Goal: Communication & Community: Answer question/provide support

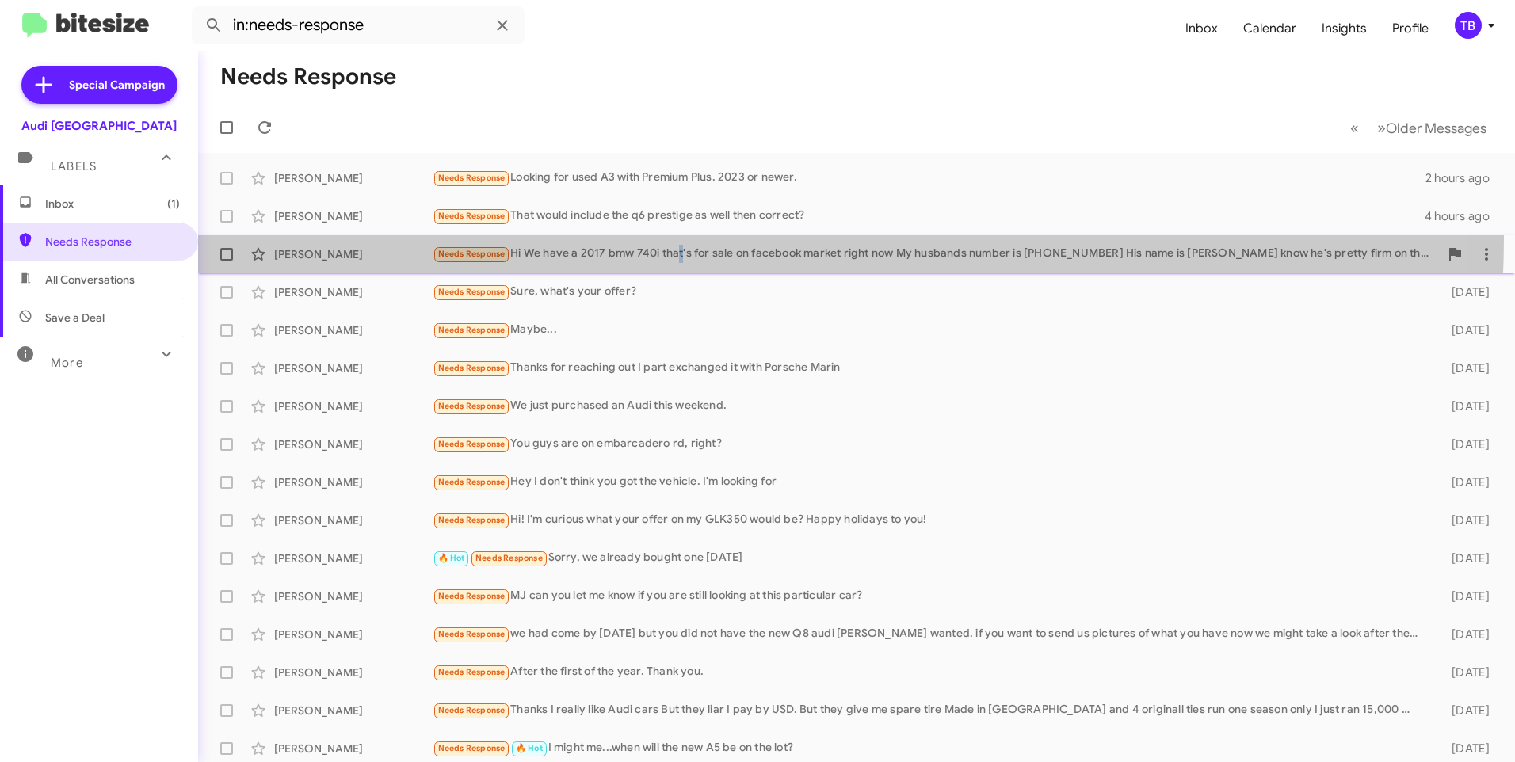
click at [681, 238] on span "Vanessa Coria Needs Response Hi We have a 2017 bmw 740i that's for sale on face…" at bounding box center [856, 254] width 1316 height 38
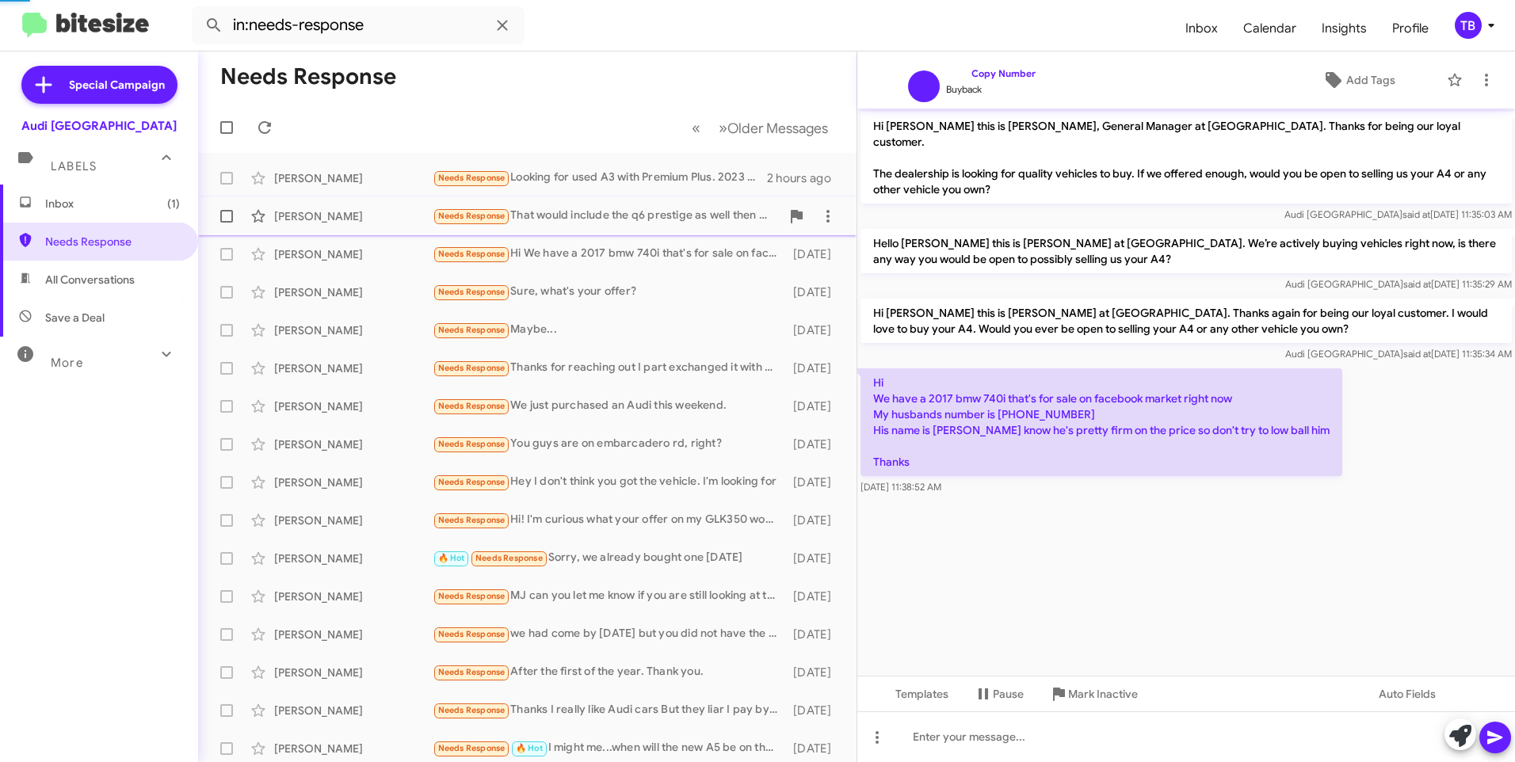
drag, startPoint x: 681, startPoint y: 238, endPoint x: 650, endPoint y: 215, distance: 38.5
click at [650, 215] on div "Needs Response That would include the q6 prestige as well then correct?" at bounding box center [606, 216] width 348 height 18
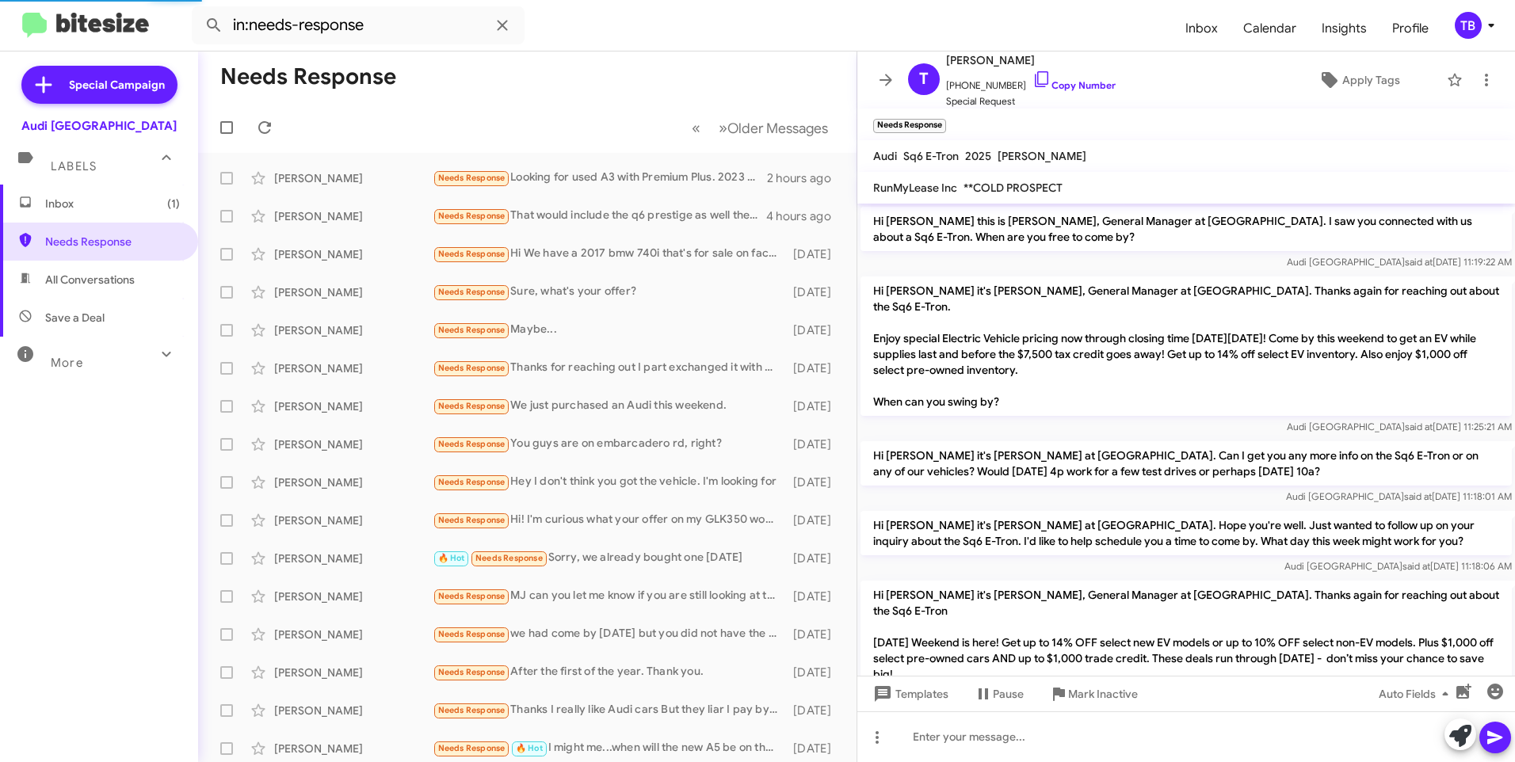
scroll to position [228, 0]
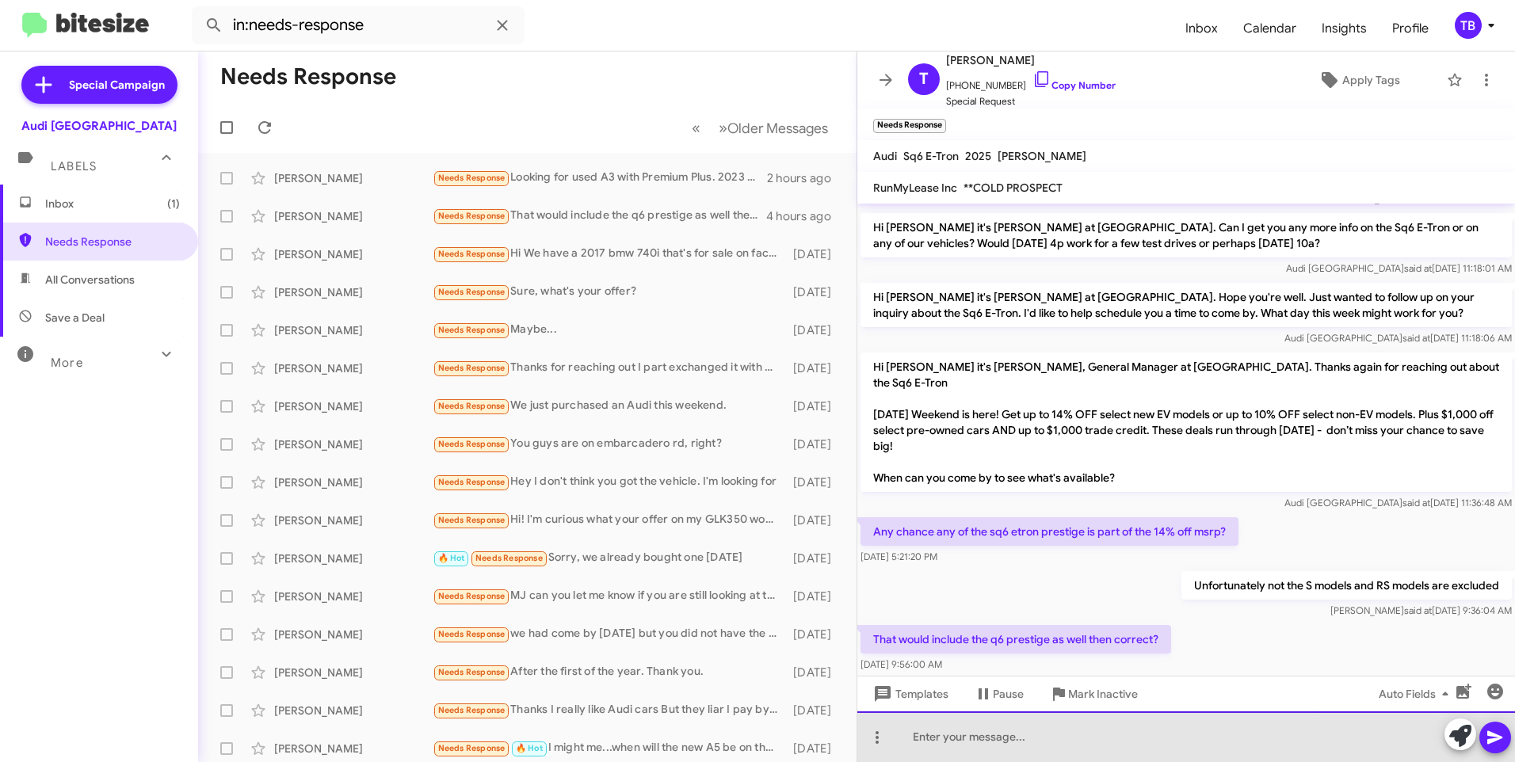
click at [1012, 739] on div at bounding box center [1185, 736] width 657 height 51
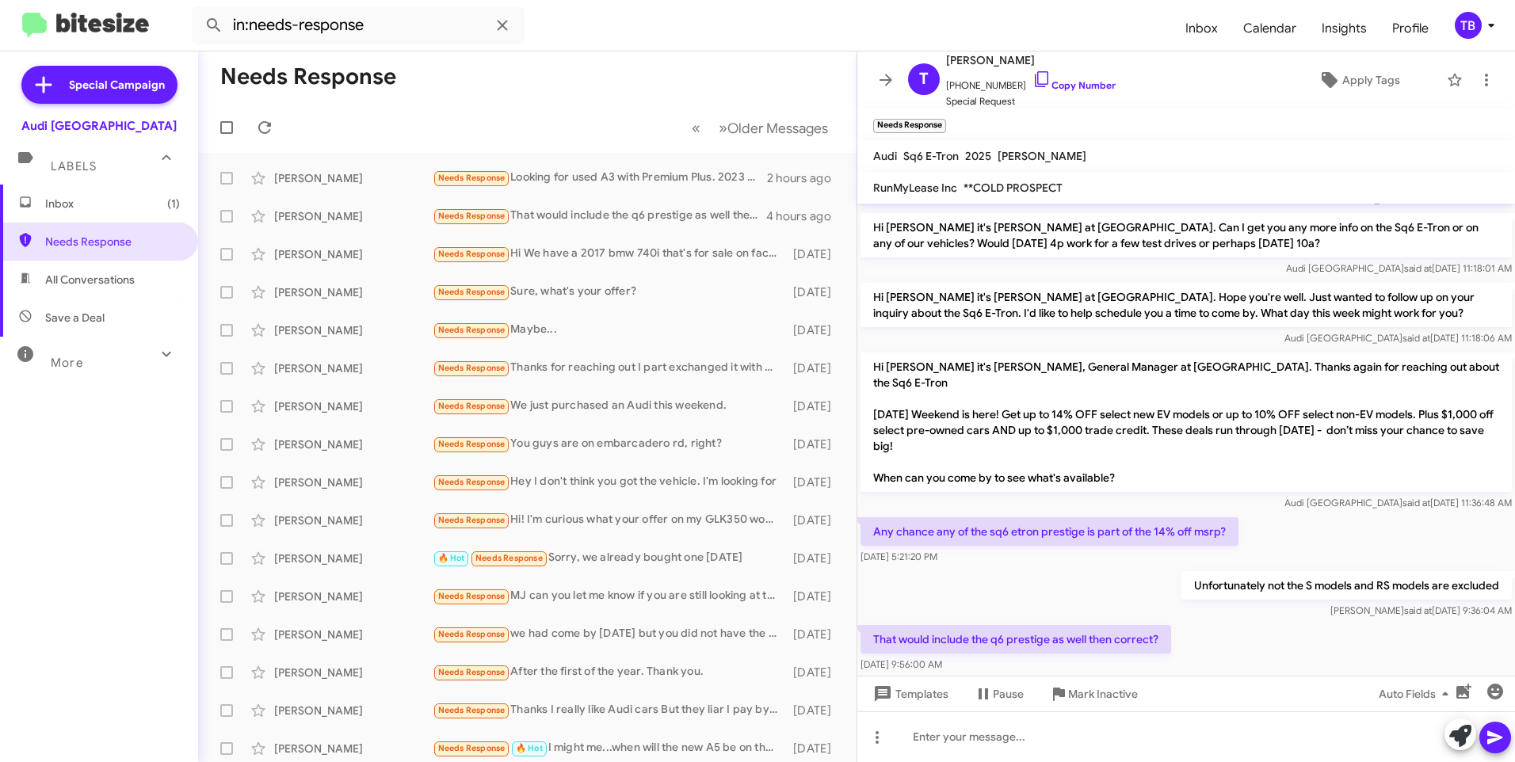
click at [657, 156] on mat-action-list "Eric Bloom Needs Response Looking for used A3 with Premium Plus. 2023 or newer.…" at bounding box center [527, 536] width 658 height 767
click at [646, 184] on div "Needs Response Looking for used A3 with Premium Plus. 2023 or newer." at bounding box center [606, 178] width 348 height 18
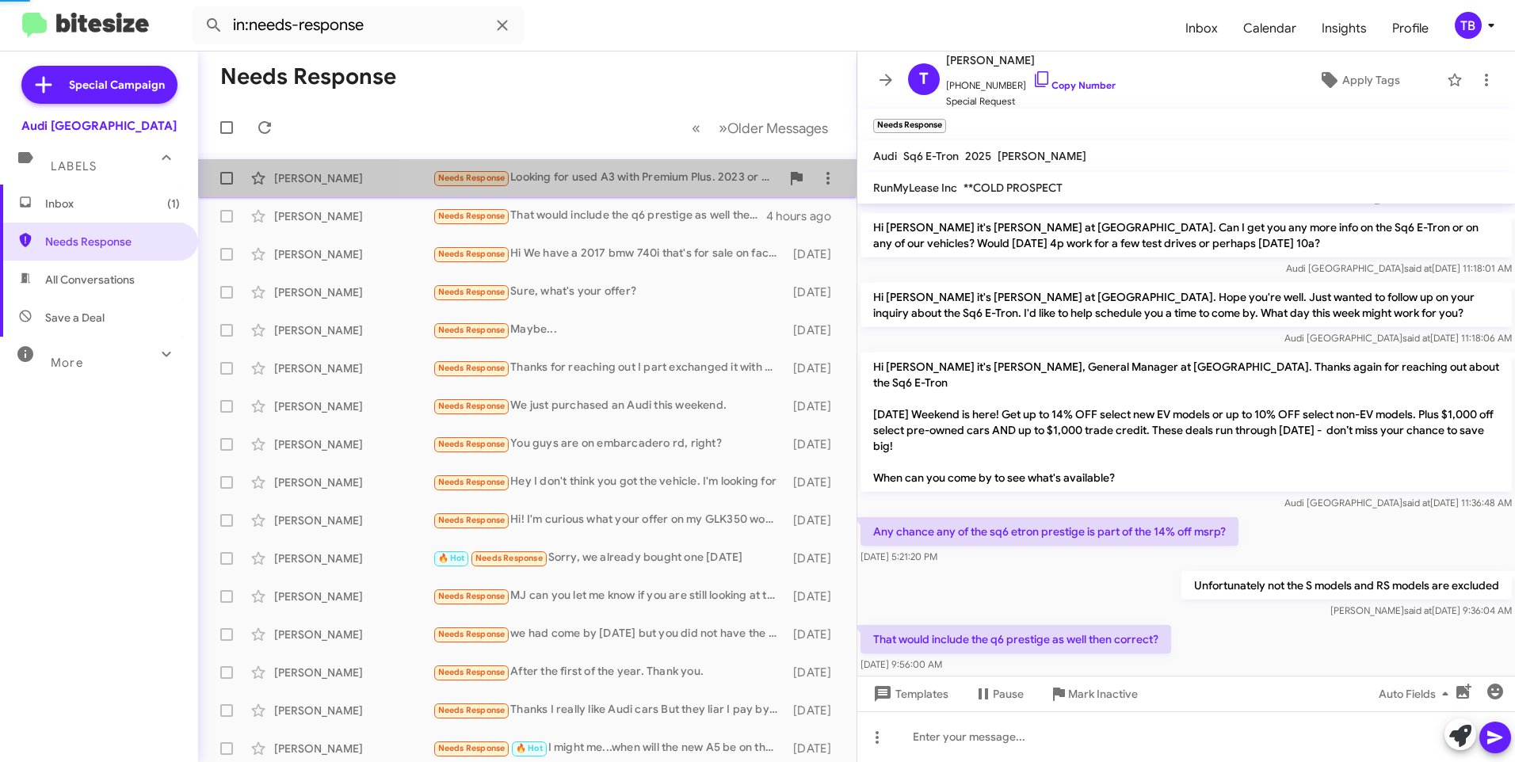
scroll to position [186, 0]
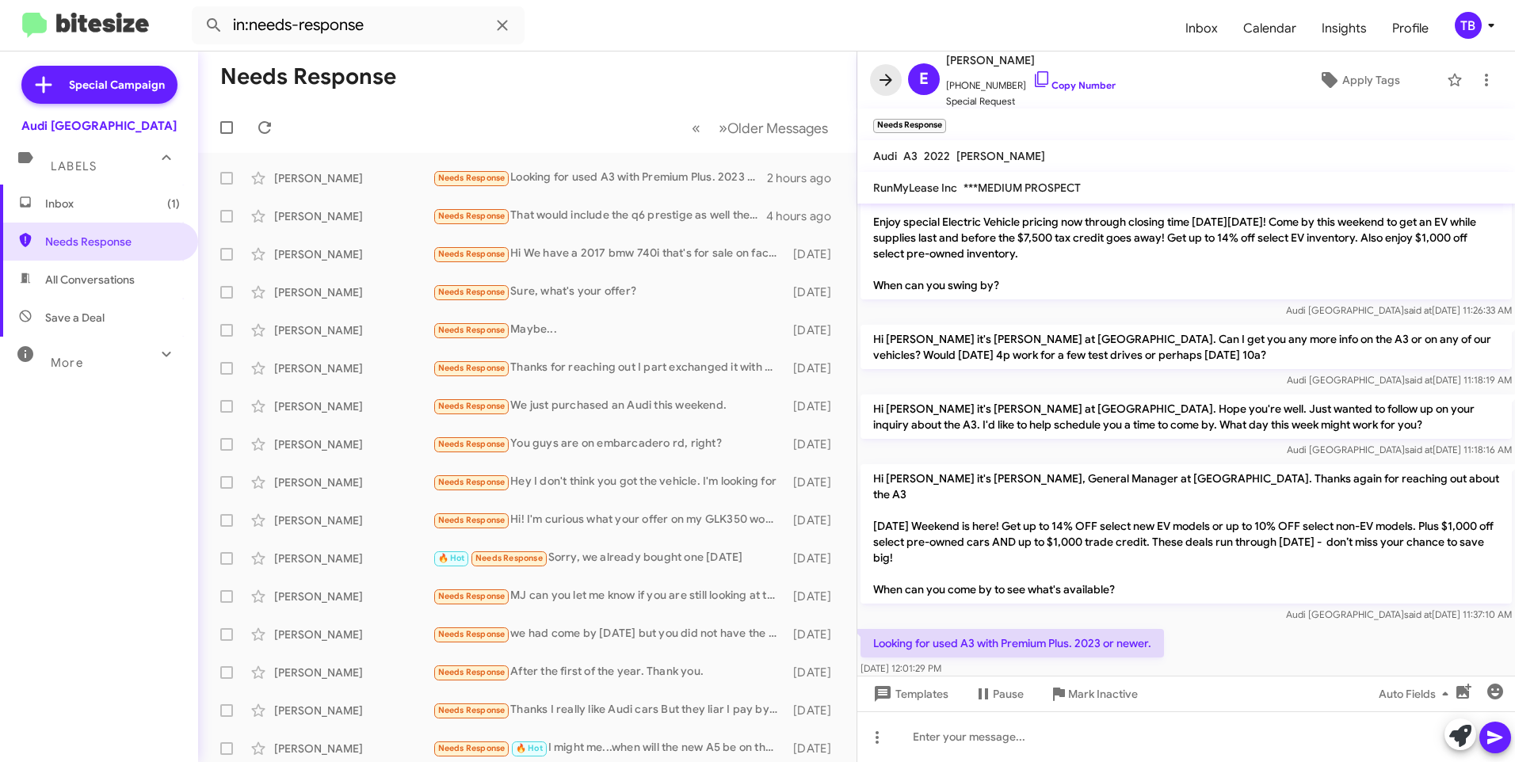
click at [889, 74] on icon at bounding box center [885, 79] width 19 height 19
